Goal: Task Accomplishment & Management: Manage account settings

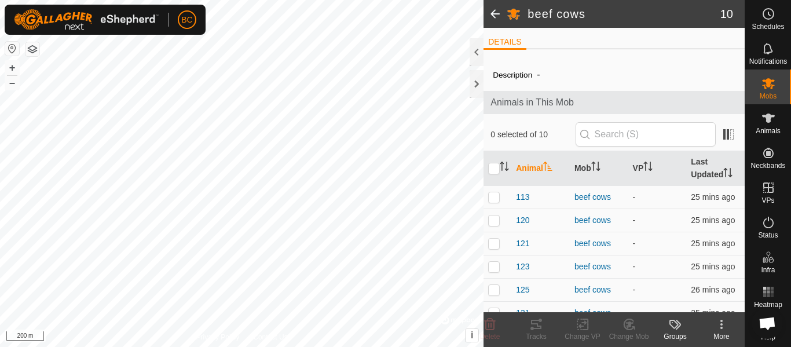
click at [194, 0] on html "BC Schedules Notifications Mobs Animals Neckbands VPs Status Infra Heatmap Help…" at bounding box center [395, 173] width 791 height 347
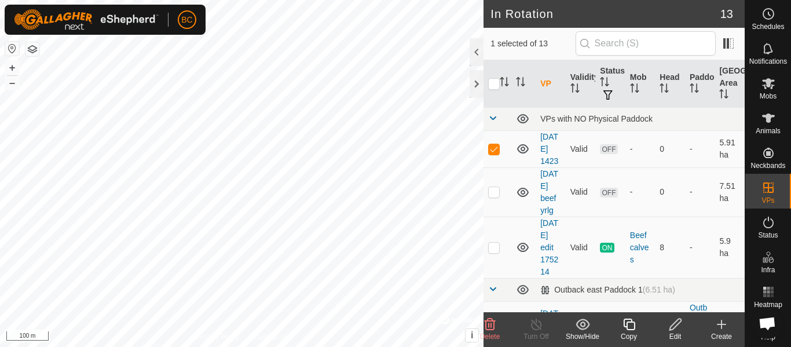
click at [417, 346] on html "BC Schedules Notifications Mobs Animals Neckbands VPs Status Infra Heatmap Help…" at bounding box center [395, 173] width 791 height 347
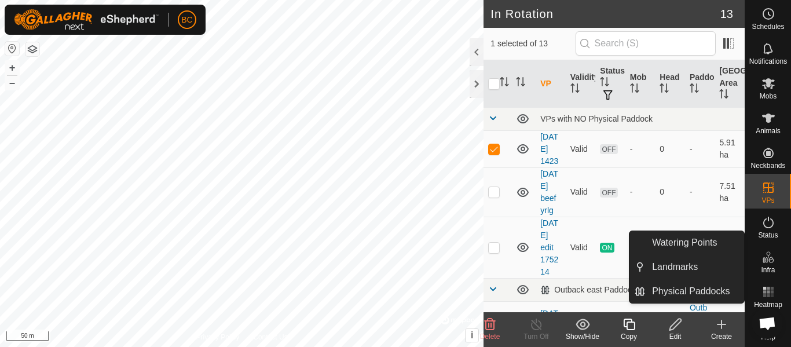
scroll to position [10, 0]
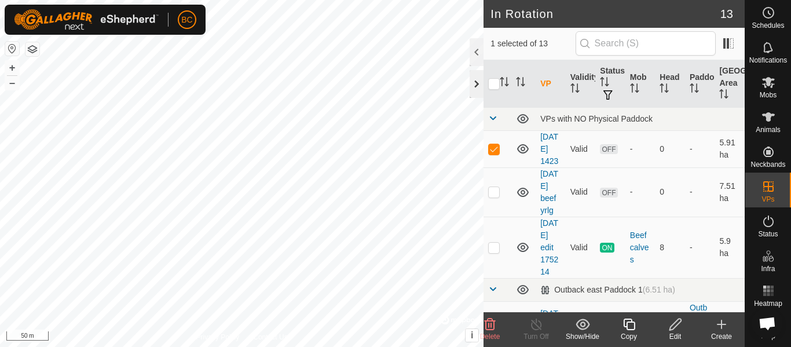
click at [479, 83] on div at bounding box center [476, 84] width 14 height 28
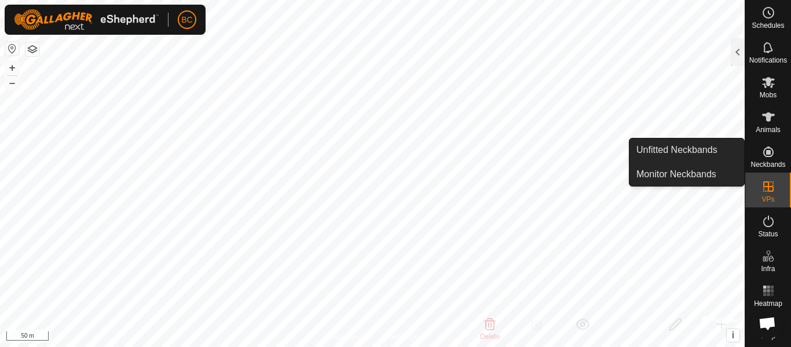
click at [765, 146] on icon at bounding box center [768, 152] width 14 height 14
click at [688, 151] on link "Unfitted Neckbands" at bounding box center [686, 149] width 115 height 23
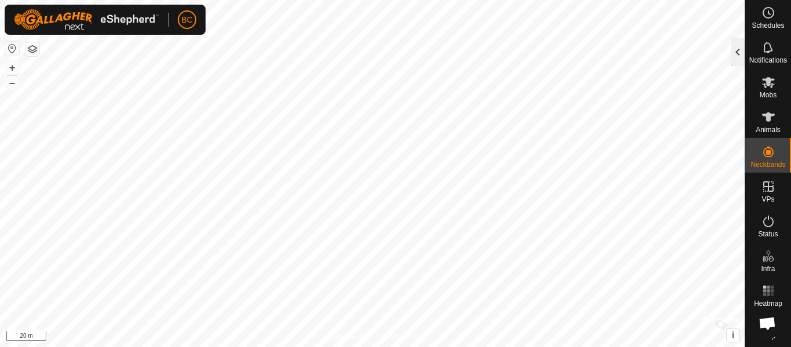
click at [742, 48] on div at bounding box center [738, 52] width 14 height 28
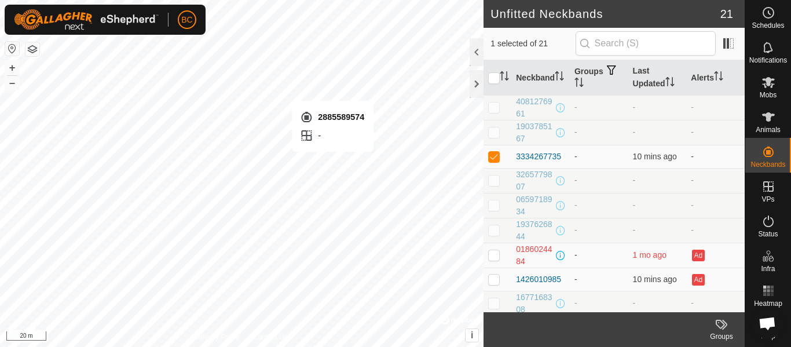
checkbox input "false"
checkbox input "true"
checkbox input "false"
click at [766, 126] on span "Animals" at bounding box center [767, 129] width 25 height 7
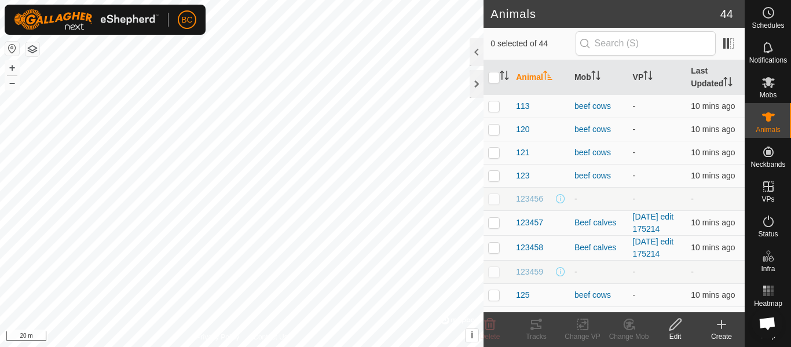
click at [722, 333] on div "Create" at bounding box center [721, 336] width 46 height 10
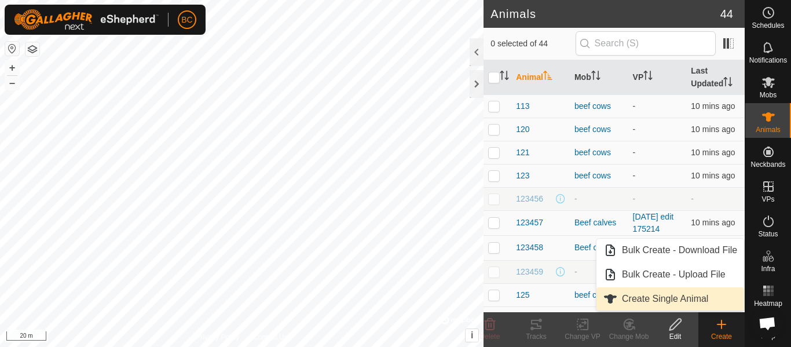
click at [666, 300] on link "Create Single Animal" at bounding box center [670, 298] width 148 height 23
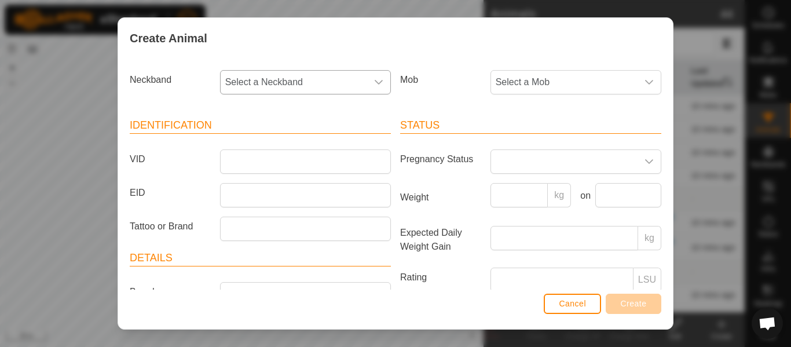
click at [249, 84] on span "Select a Neckband" at bounding box center [294, 82] width 146 height 23
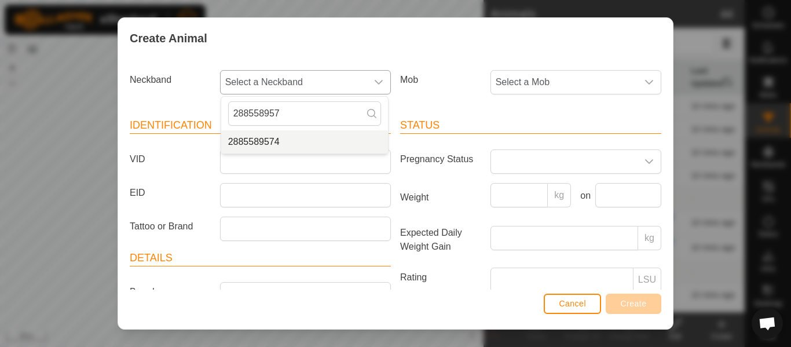
type input "288558957"
click at [258, 141] on li "2885589574" at bounding box center [304, 141] width 167 height 23
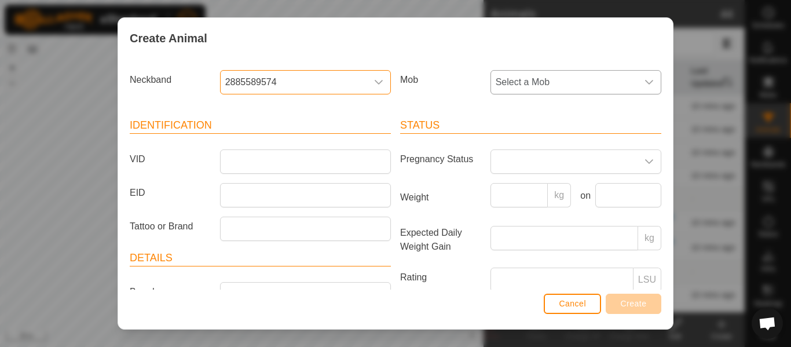
click at [512, 86] on span "Select a Mob" at bounding box center [564, 82] width 146 height 23
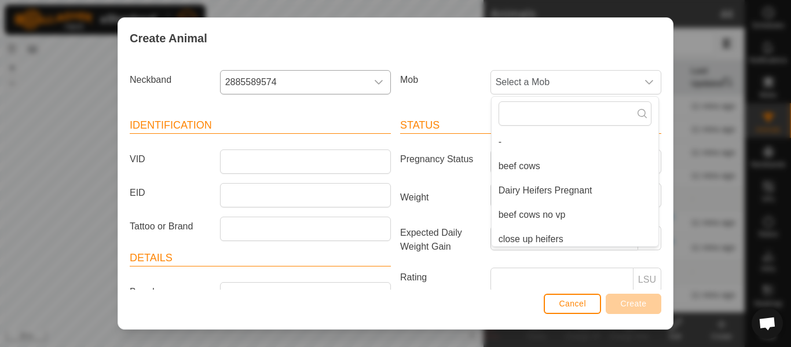
click at [473, 108] on div "Status Pregnancy Status Weight kg on Expected Daily Weight Gain kg Rating LSU N…" at bounding box center [530, 257] width 270 height 306
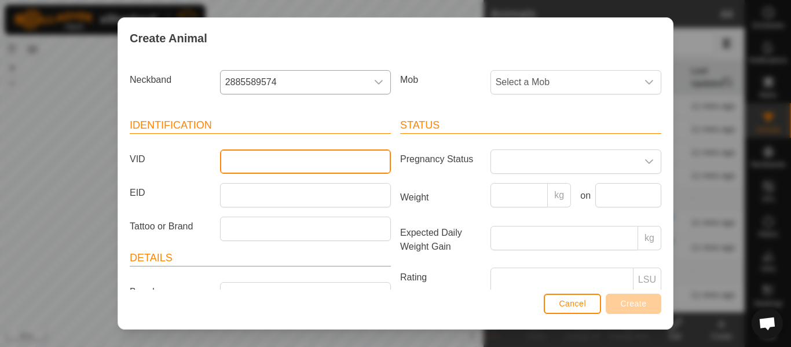
click at [234, 159] on input "VID" at bounding box center [305, 161] width 171 height 24
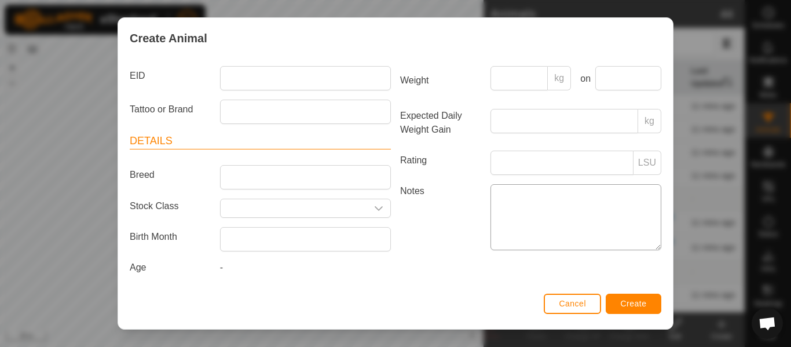
scroll to position [120, 0]
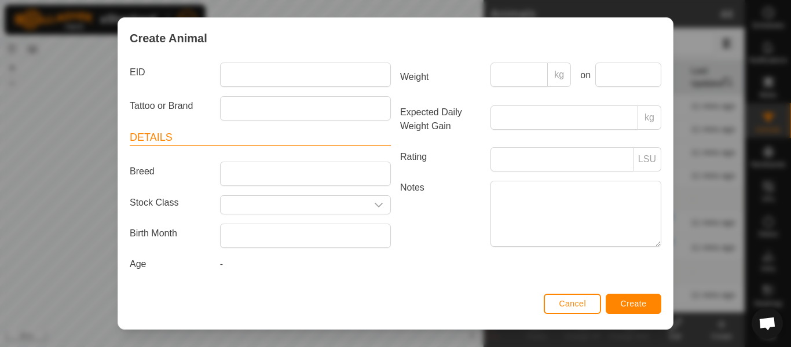
type input "1395"
click at [626, 306] on span "Create" at bounding box center [634, 303] width 26 height 9
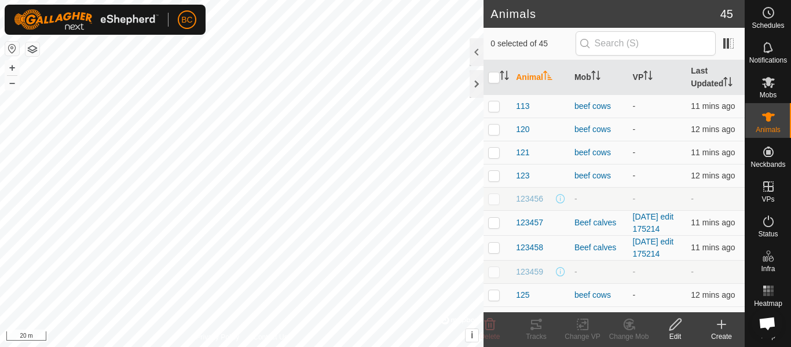
click at [717, 333] on div "Create" at bounding box center [721, 336] width 46 height 10
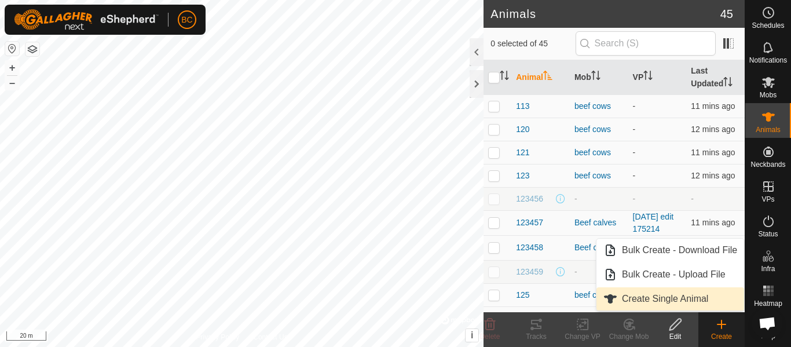
click at [643, 300] on link "Create Single Animal" at bounding box center [670, 298] width 148 height 23
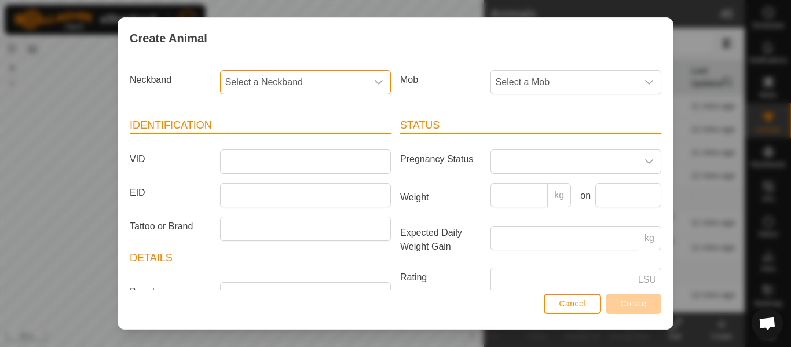
click at [308, 90] on span "Select a Neckband" at bounding box center [294, 82] width 146 height 23
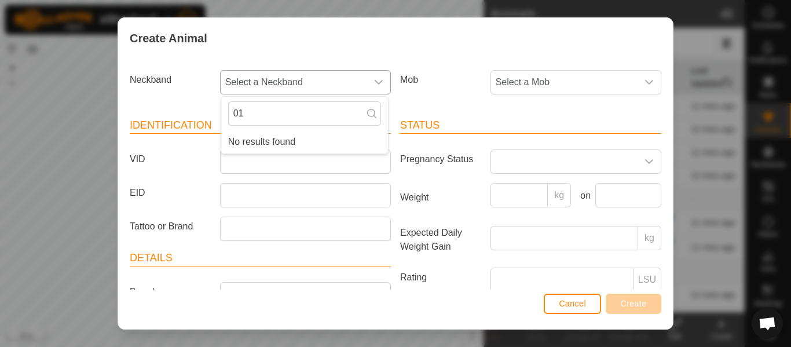
type input "0"
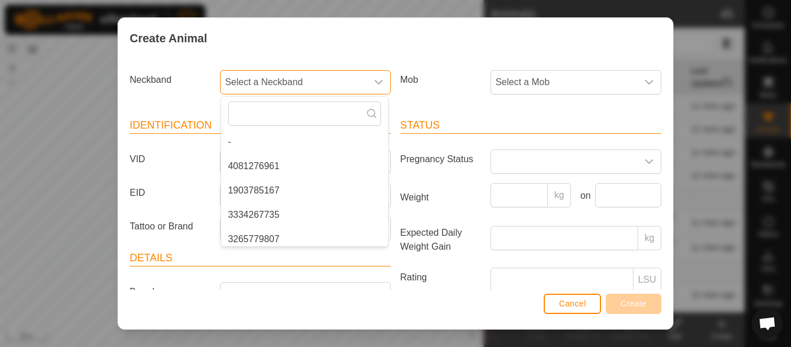
click at [308, 90] on span "Select a Neckband" at bounding box center [294, 82] width 146 height 23
click at [291, 83] on span "Select a Neckband" at bounding box center [294, 82] width 146 height 23
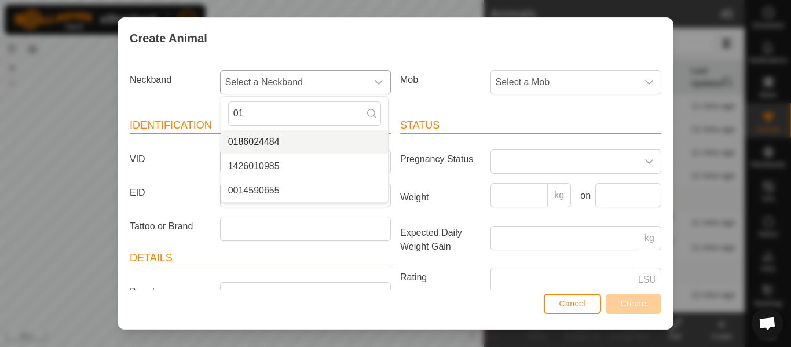
type input "01"
click at [259, 139] on li "0186024484" at bounding box center [304, 141] width 167 height 23
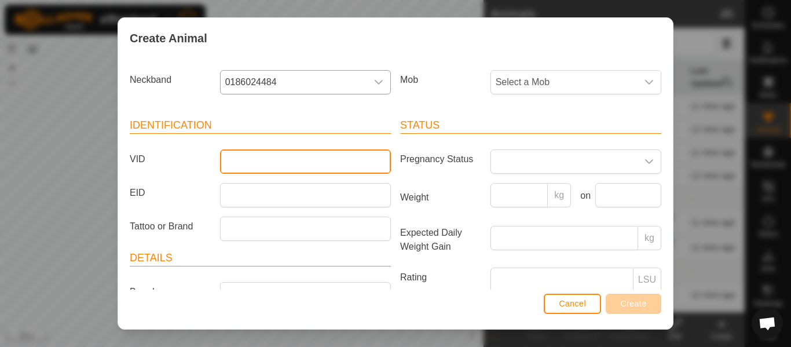
click at [232, 155] on input "VID" at bounding box center [305, 161] width 171 height 24
type input "1397"
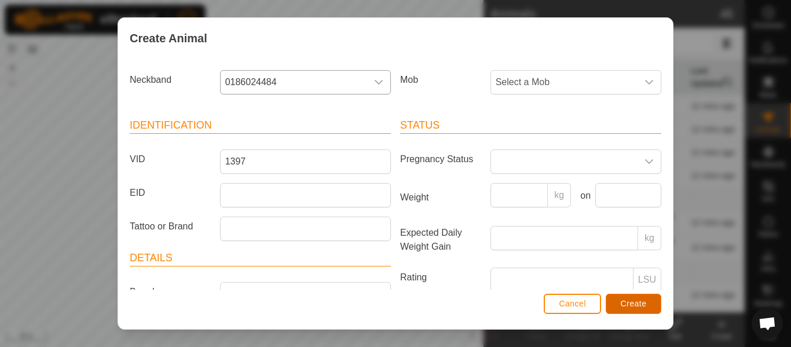
click at [628, 300] on span "Create" at bounding box center [634, 303] width 26 height 9
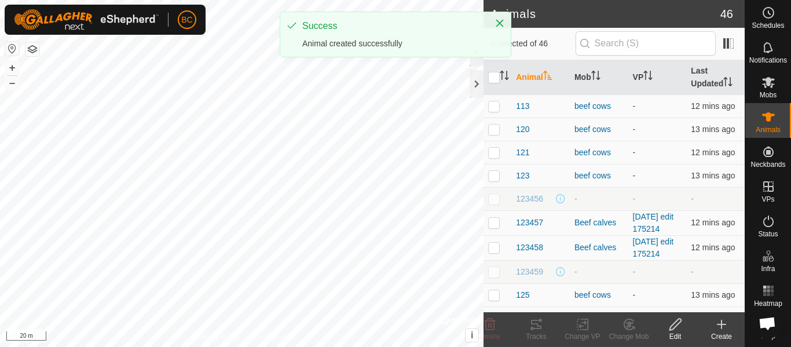
click at [722, 332] on div "Create" at bounding box center [721, 336] width 46 height 10
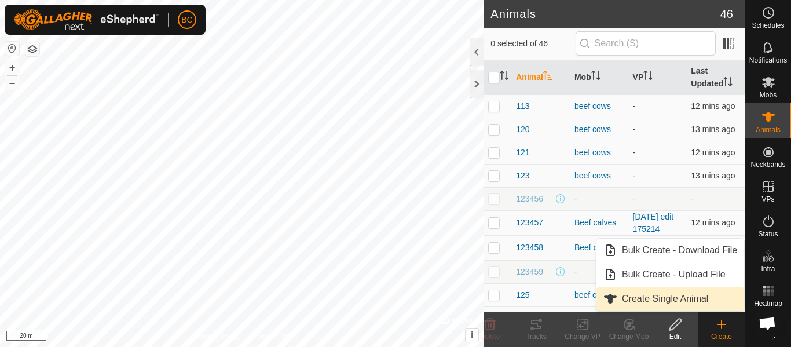
click at [645, 299] on link "Create Single Animal" at bounding box center [670, 298] width 148 height 23
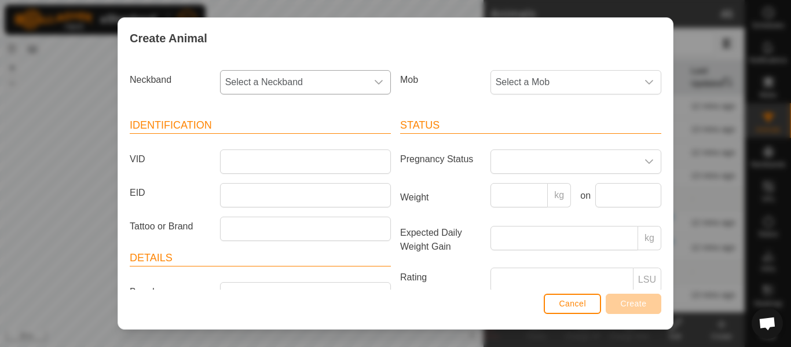
click at [238, 76] on span "Select a Neckband" at bounding box center [294, 82] width 146 height 23
type input "333"
click at [258, 142] on li "3334267735" at bounding box center [304, 141] width 167 height 23
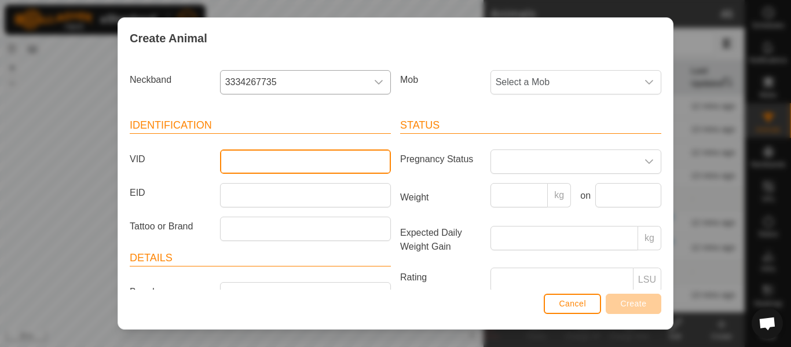
click at [244, 171] on input "VID" at bounding box center [305, 161] width 171 height 24
type input "247"
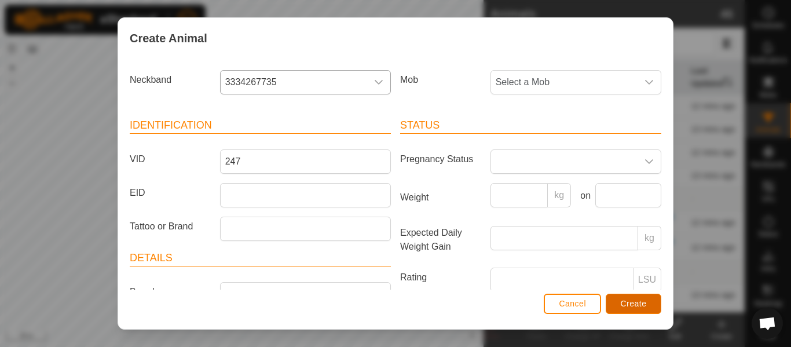
click at [626, 308] on span "Create" at bounding box center [634, 303] width 26 height 9
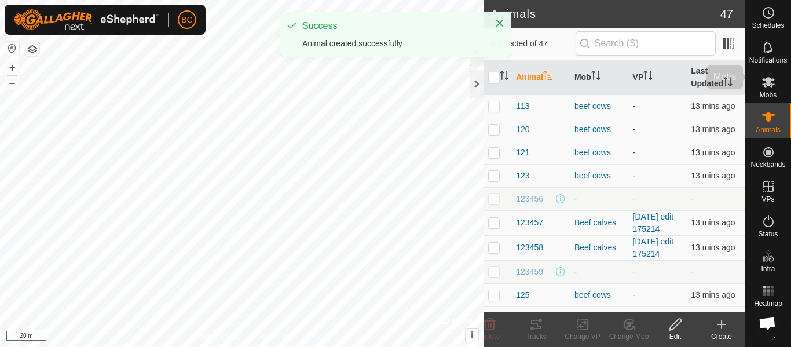
click at [761, 81] on es-mob-svg-icon at bounding box center [768, 82] width 21 height 19
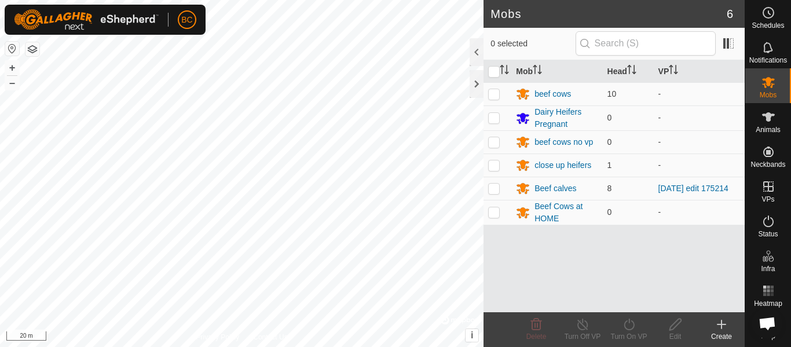
click at [727, 331] on icon at bounding box center [721, 324] width 14 height 14
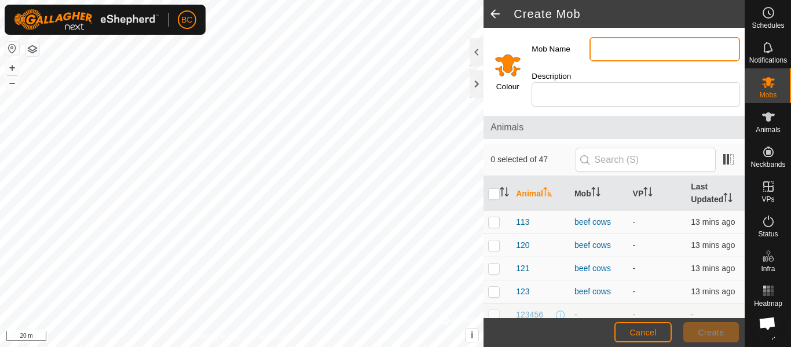
click at [602, 48] on input "Mob Name" at bounding box center [664, 49] width 151 height 24
type input "beef heifers 25"
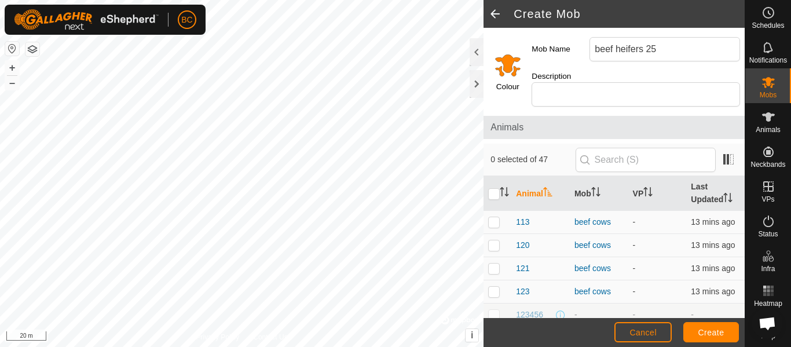
click at [539, 158] on span "0 selected of 47" at bounding box center [532, 159] width 85 height 12
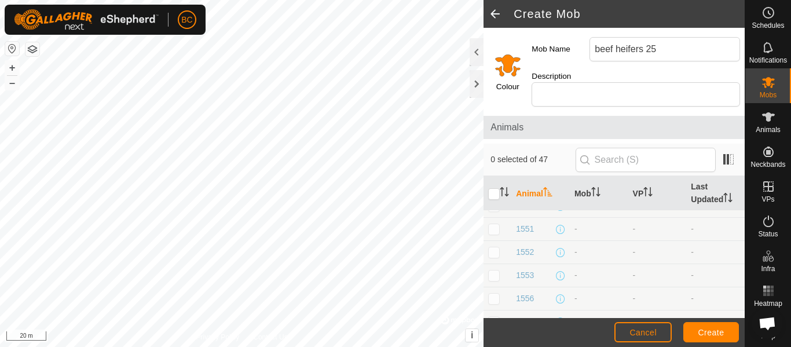
scroll to position [347, 0]
click at [582, 192] on th "Mob" at bounding box center [599, 193] width 58 height 35
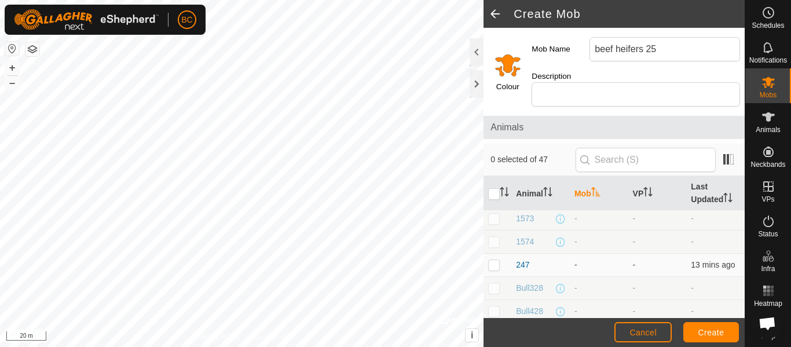
scroll to position [521, 0]
click at [494, 256] on p-checkbox at bounding box center [494, 256] width 12 height 9
checkbox input "true"
drag, startPoint x: 495, startPoint y: 270, endPoint x: 520, endPoint y: 270, distance: 25.5
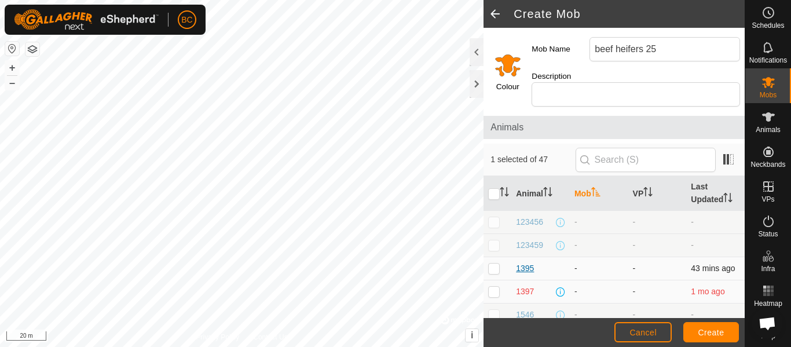
click at [494, 270] on p-checkbox at bounding box center [494, 267] width 12 height 9
checkbox input "true"
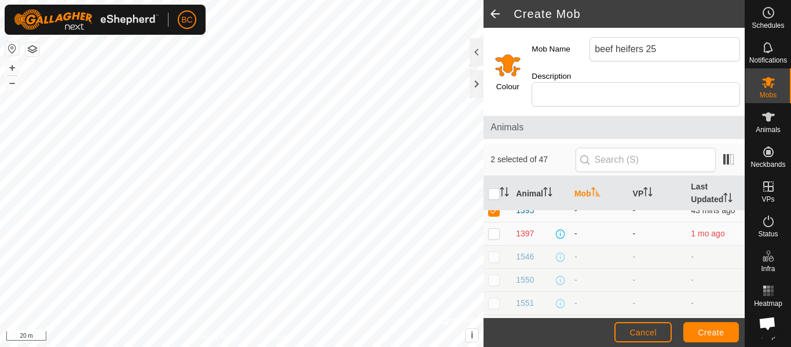
click at [494, 234] on p-checkbox at bounding box center [494, 233] width 12 height 9
checkbox input "true"
click at [708, 335] on span "Create" at bounding box center [711, 332] width 26 height 9
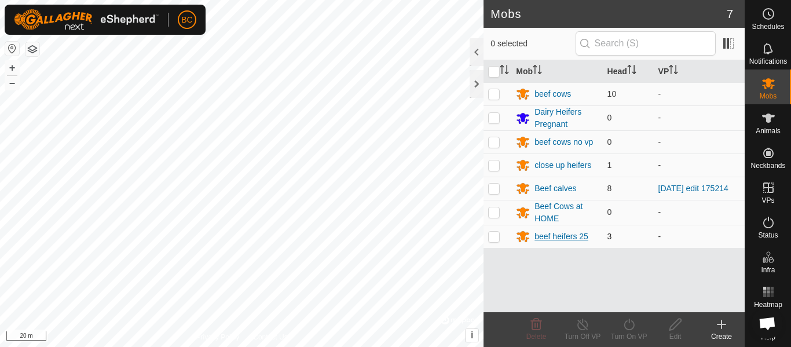
click at [568, 239] on div "beef heifers 25" at bounding box center [561, 236] width 54 height 12
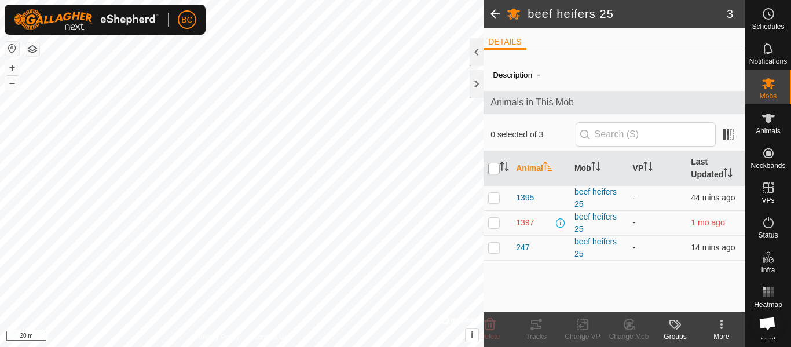
click at [494, 171] on input "checkbox" at bounding box center [494, 169] width 12 height 12
checkbox input "true"
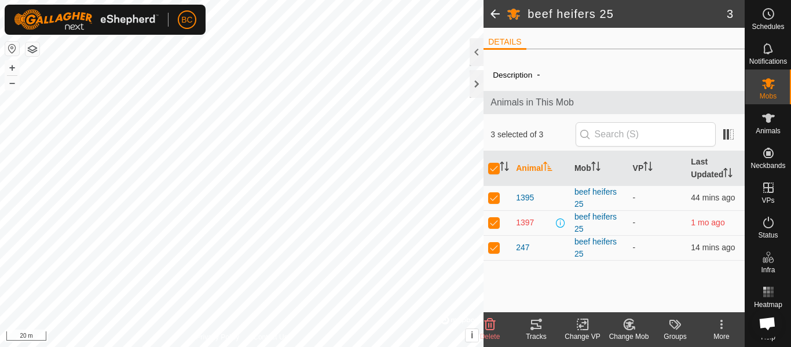
click at [579, 332] on div "Change VP" at bounding box center [582, 336] width 46 height 10
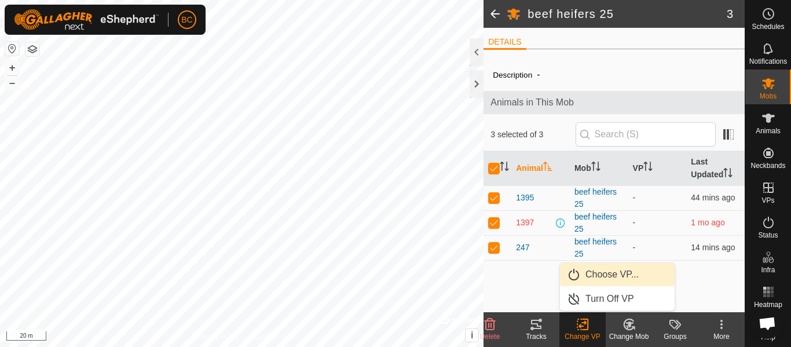
click at [601, 274] on link "Choose VP..." at bounding box center [617, 274] width 115 height 23
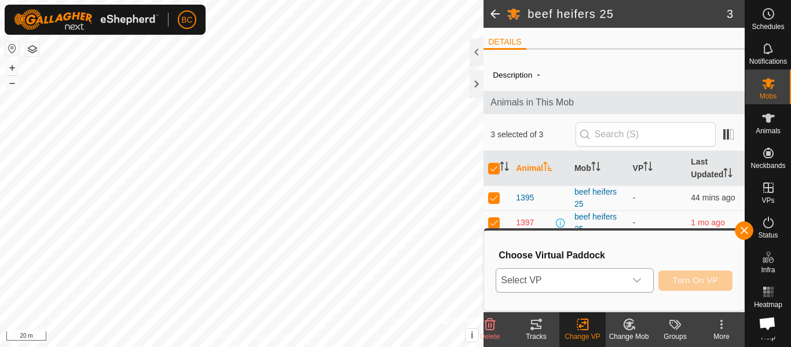
click at [575, 278] on span "Select VP" at bounding box center [560, 280] width 129 height 23
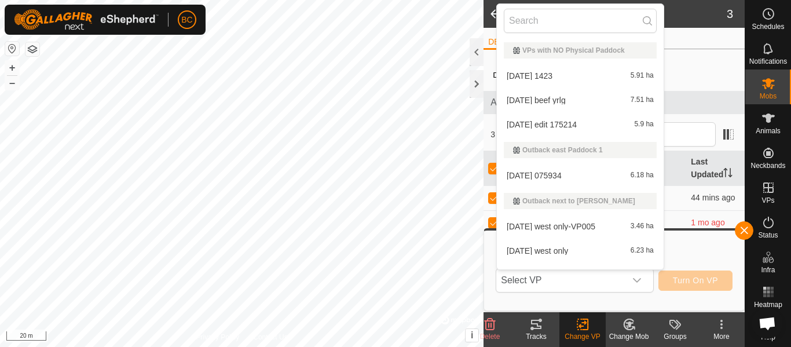
scroll to position [17, 0]
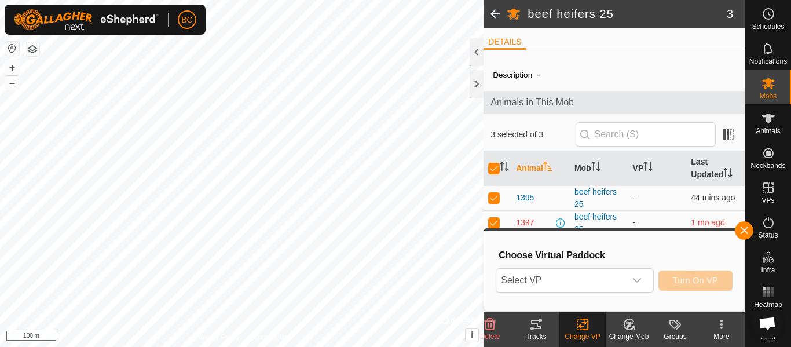
click at [358, 346] on html "BC Schedules Notifications Mobs Animals Neckbands VPs Status Infra Heatmap Help…" at bounding box center [395, 173] width 791 height 347
click at [337, 346] on html "BC Schedules Notifications Mobs Animals Neckbands VPs Status Infra Heatmap Help…" at bounding box center [395, 173] width 791 height 347
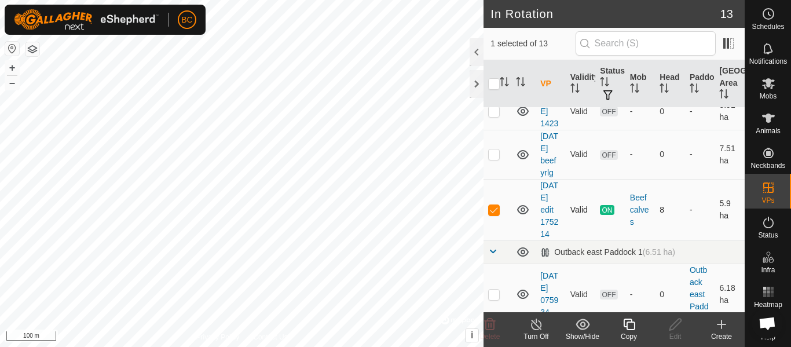
scroll to position [58, 0]
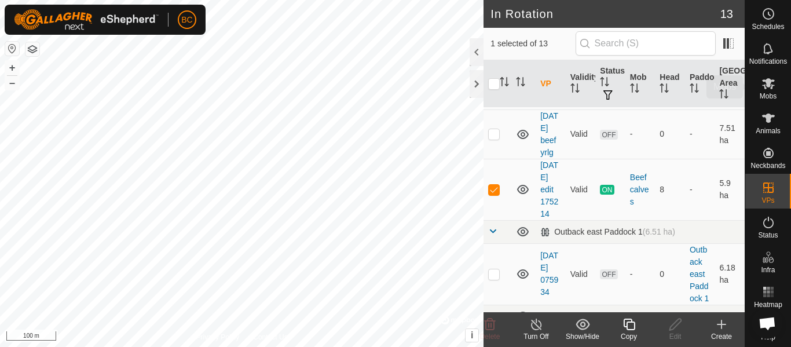
click at [761, 96] on span "Mobs" at bounding box center [768, 96] width 17 height 7
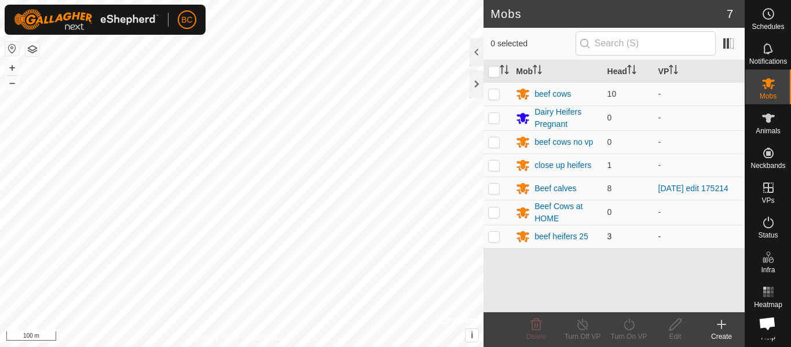
click at [491, 236] on p-checkbox at bounding box center [494, 236] width 12 height 9
checkbox input "true"
click at [630, 334] on div "Turn On VP" at bounding box center [629, 336] width 46 height 10
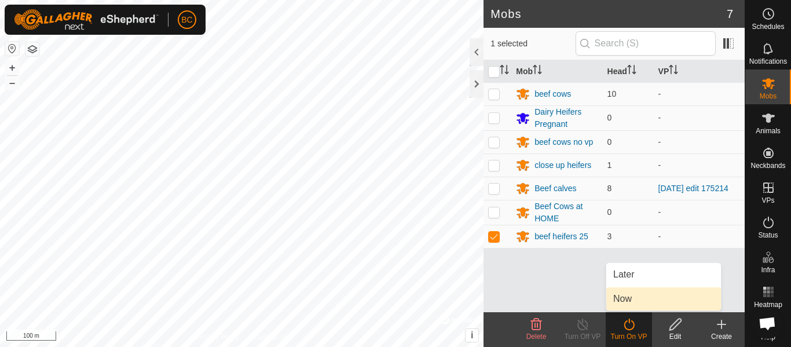
click at [624, 298] on link "Now" at bounding box center [663, 298] width 115 height 23
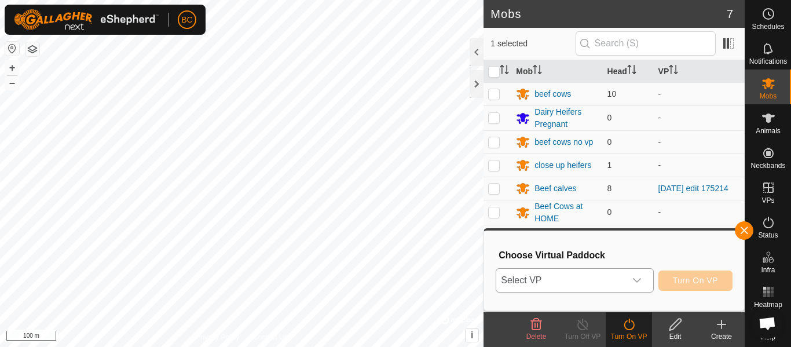
click at [595, 276] on span "Select VP" at bounding box center [560, 280] width 129 height 23
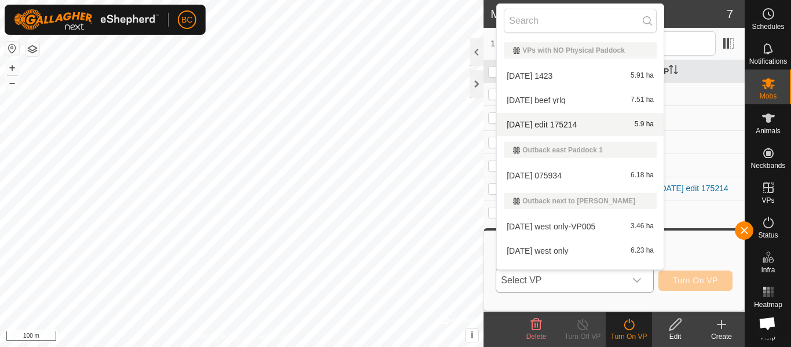
click at [563, 123] on li "[DATE] edit 175214 5.9 ha" at bounding box center [580, 124] width 167 height 23
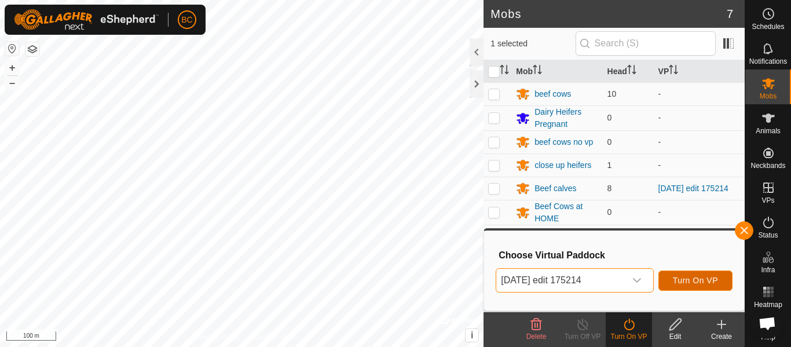
click at [685, 284] on span "Turn On VP" at bounding box center [695, 280] width 45 height 9
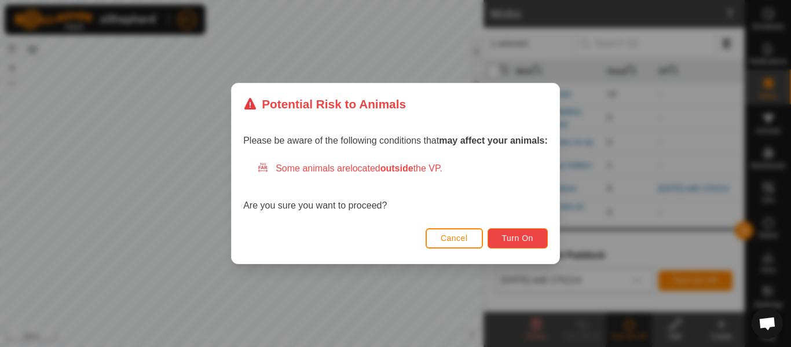
click at [510, 231] on button "Turn On" at bounding box center [517, 238] width 60 height 20
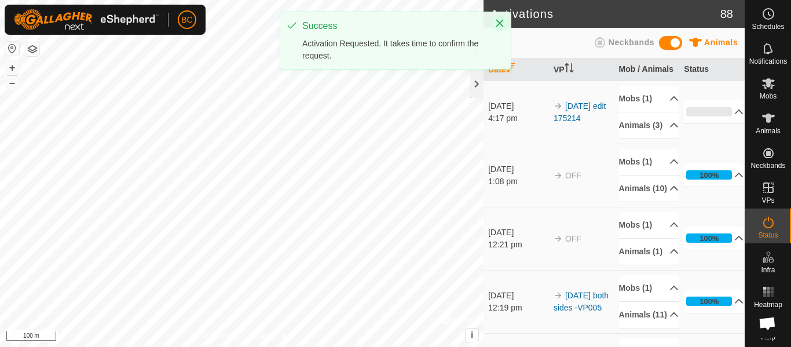
click at [498, 24] on icon "Close" at bounding box center [500, 24] width 8 height 8
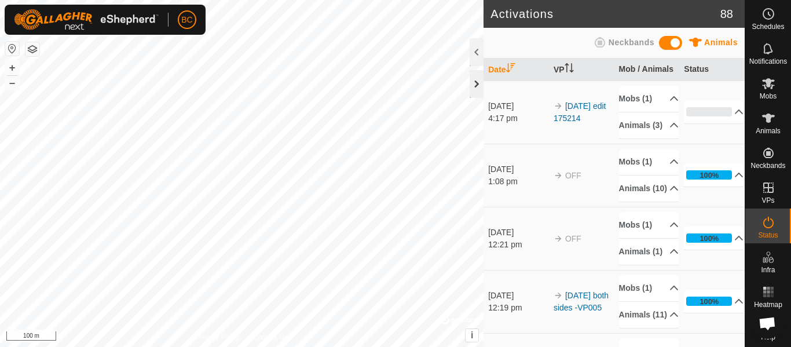
click at [479, 86] on div at bounding box center [476, 84] width 14 height 28
